Goal: Task Accomplishment & Management: Use online tool/utility

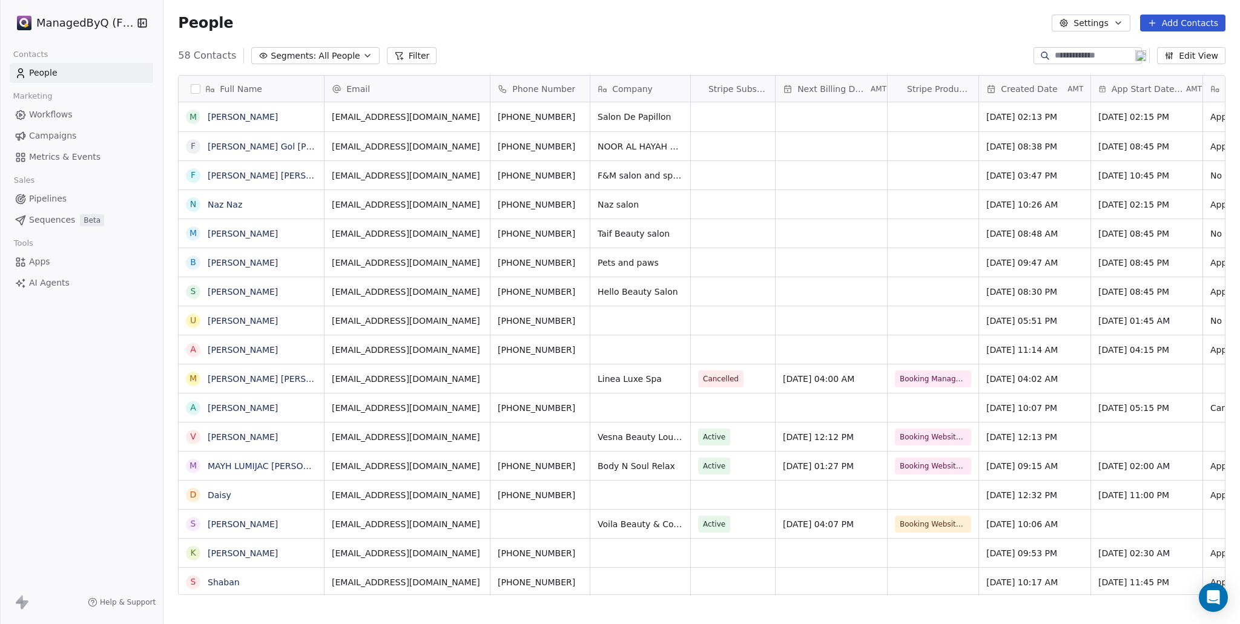
scroll to position [540, 1067]
click at [228, 116] on link "[PERSON_NAME]" at bounding box center [243, 117] width 70 height 10
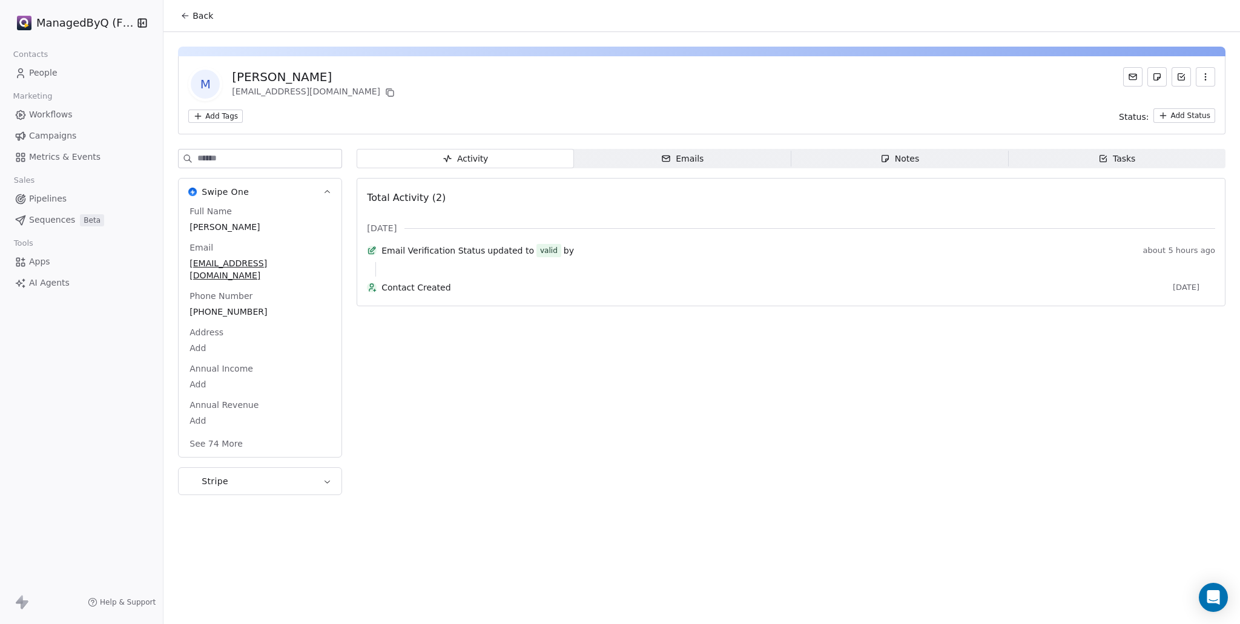
click at [913, 157] on div "Notes" at bounding box center [900, 159] width 39 height 13
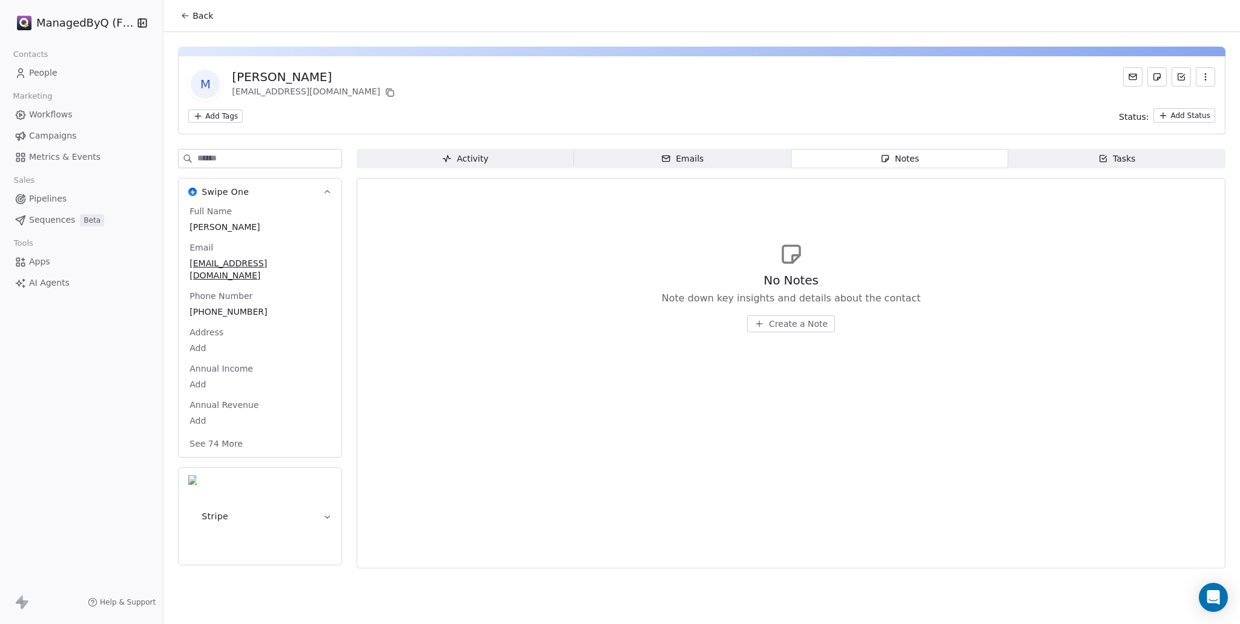
click at [800, 331] on button "Create a Note" at bounding box center [791, 324] width 88 height 17
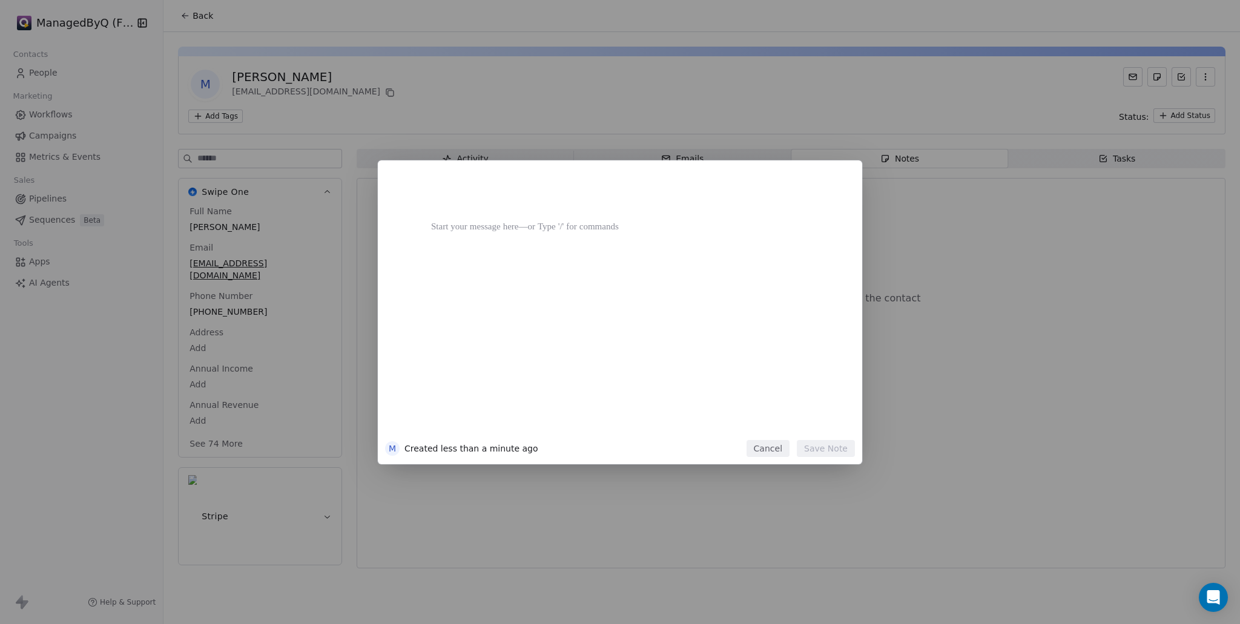
click at [485, 247] on div at bounding box center [638, 307] width 414 height 258
click at [438, 197] on div at bounding box center [638, 197] width 414 height 29
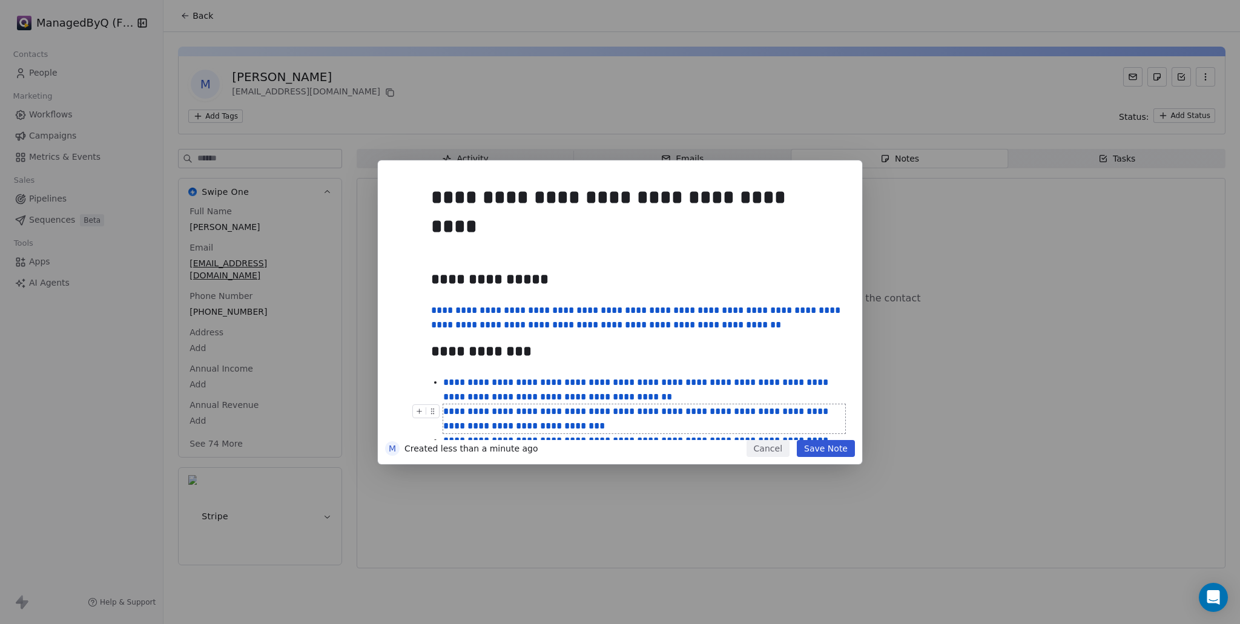
click at [825, 453] on button "Save Note" at bounding box center [826, 448] width 58 height 17
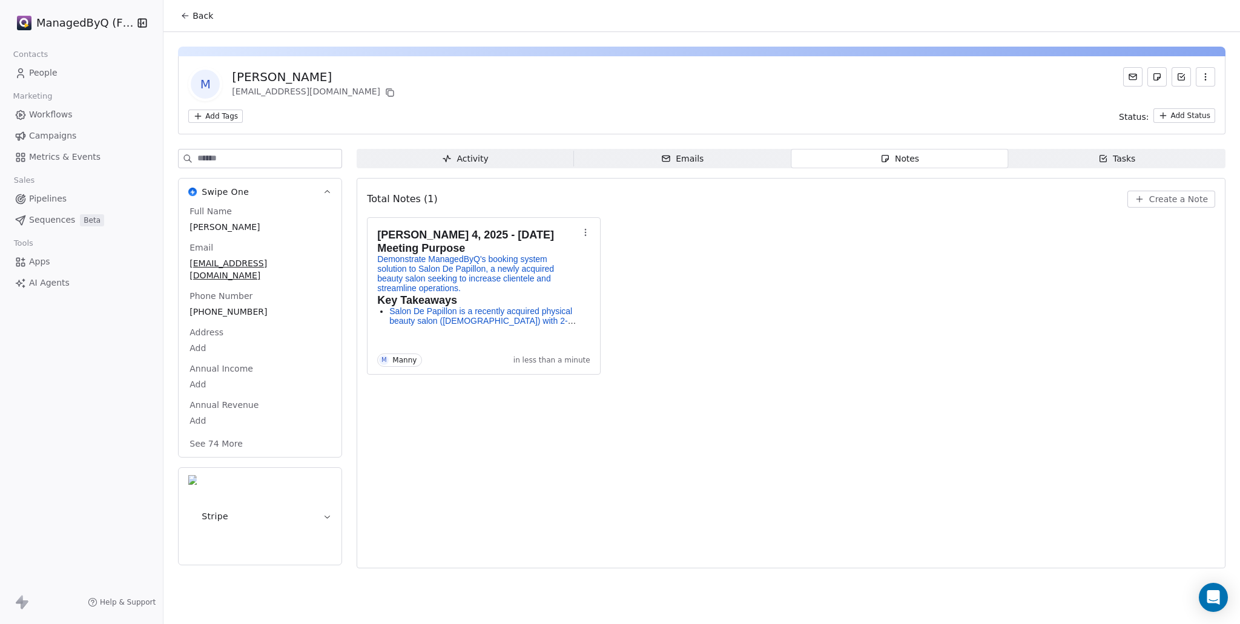
click at [885, 371] on div "[PERSON_NAME] 4, 2025 - [DATE] Meeting Purpose Demonstrate ManagedByQ's booking…" at bounding box center [791, 295] width 849 height 157
click at [896, 297] on div "[PERSON_NAME] 4, 2025 - [DATE] Meeting Purpose Demonstrate ManagedByQ's booking…" at bounding box center [791, 295] width 849 height 157
click at [523, 254] on h2 "Meeting Purpose" at bounding box center [477, 248] width 201 height 12
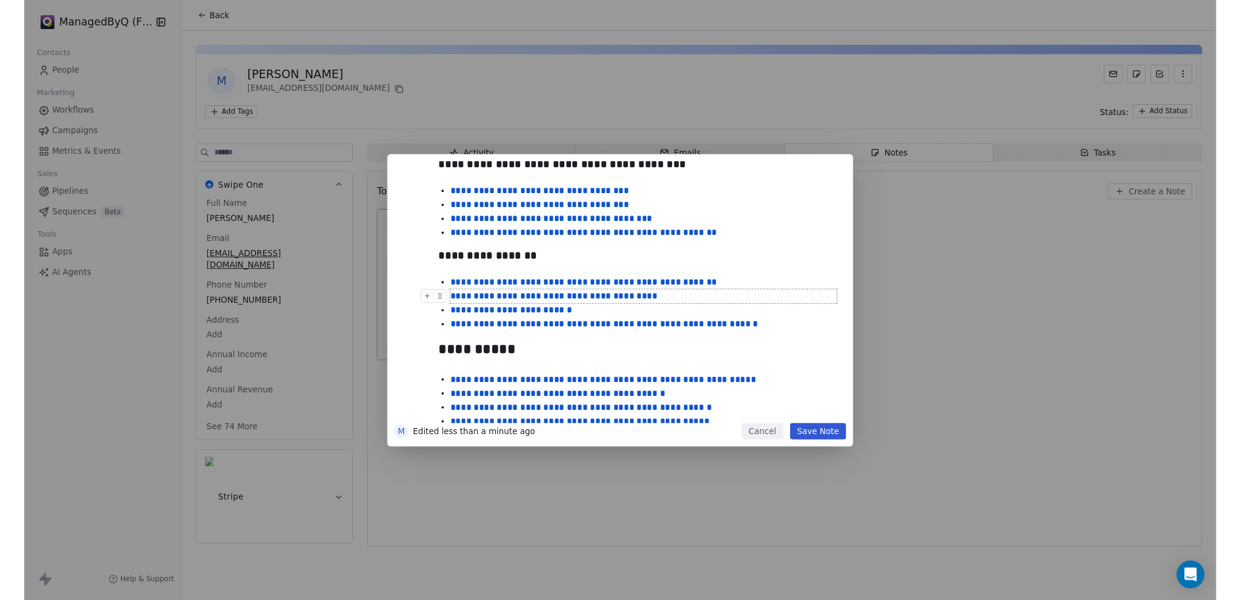
scroll to position [983, 0]
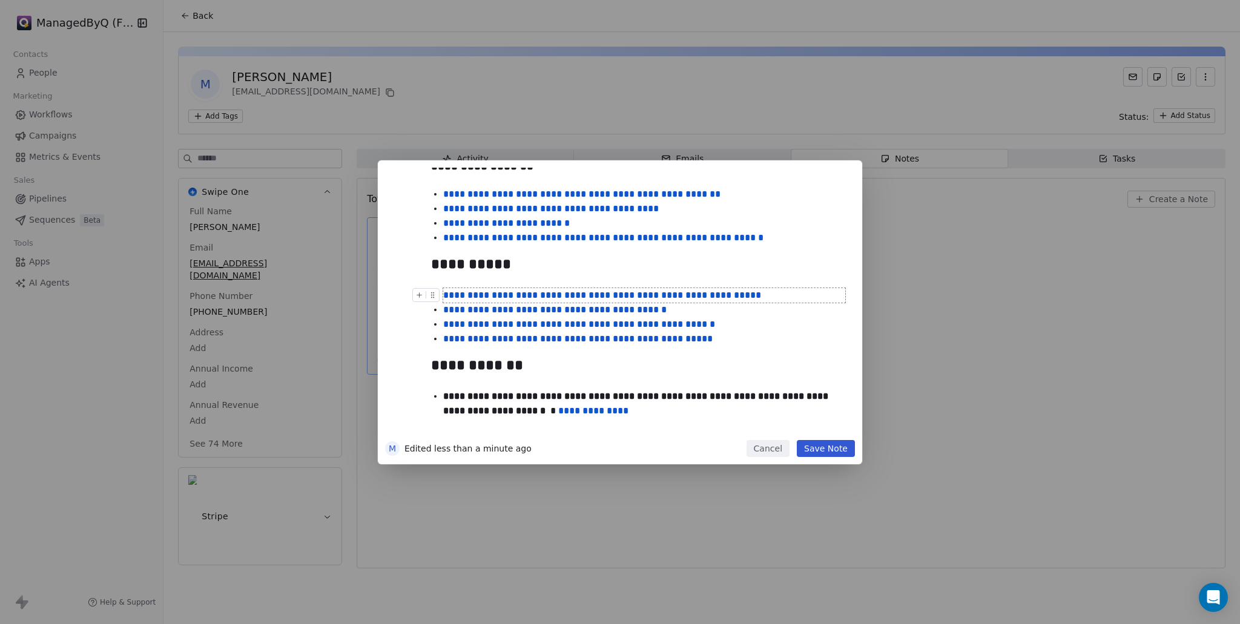
click at [1022, 297] on div "**********" at bounding box center [620, 312] width 1240 height 304
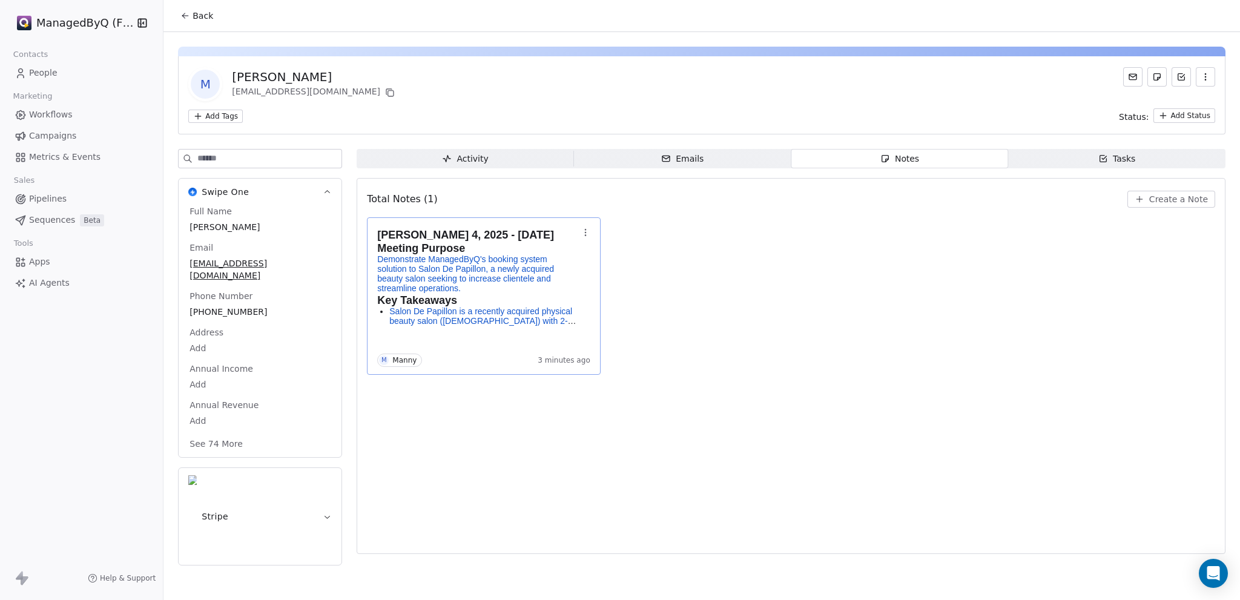
click at [47, 70] on span "People" at bounding box center [43, 73] width 28 height 13
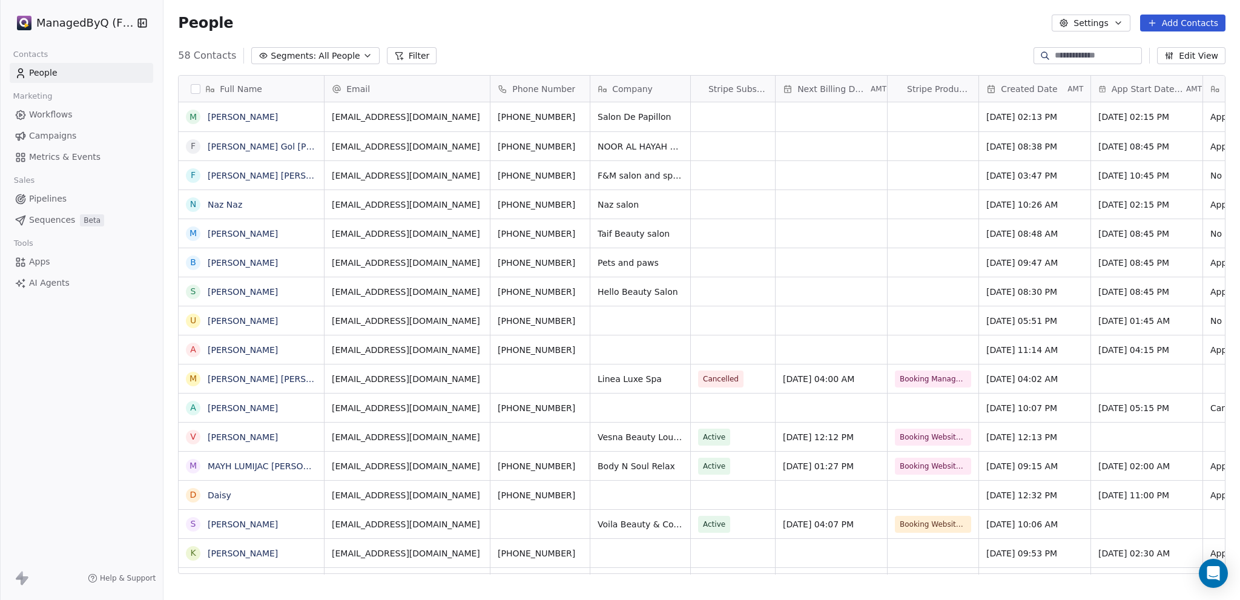
scroll to position [519, 1067]
click at [36, 114] on span "Workflows" at bounding box center [51, 114] width 44 height 13
